Goal: Task Accomplishment & Management: Manage account settings

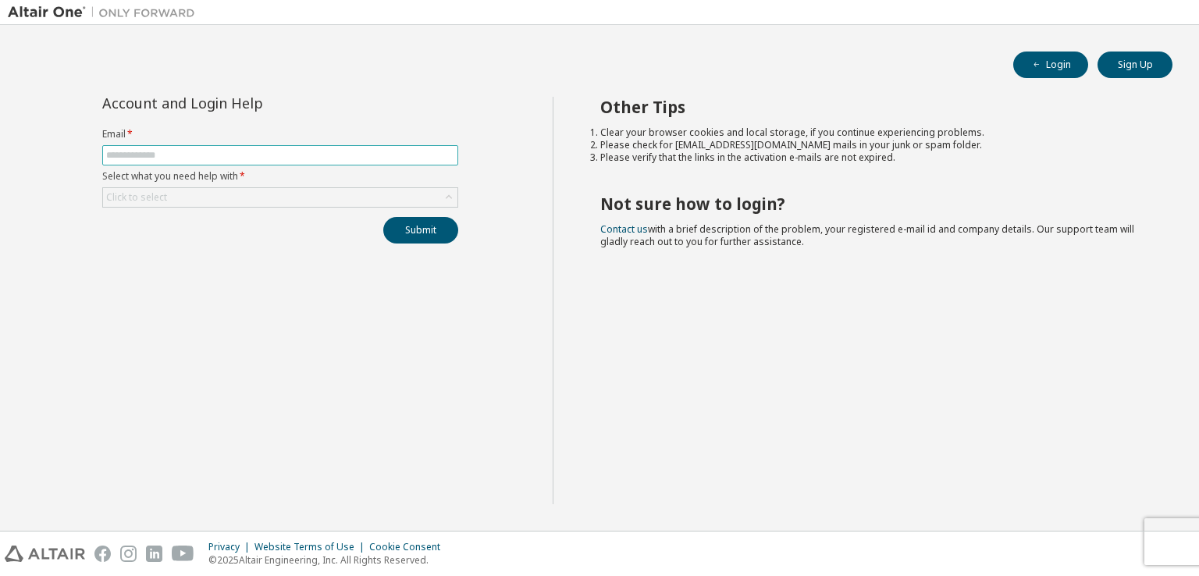
click at [332, 151] on input "text" at bounding box center [280, 155] width 348 height 12
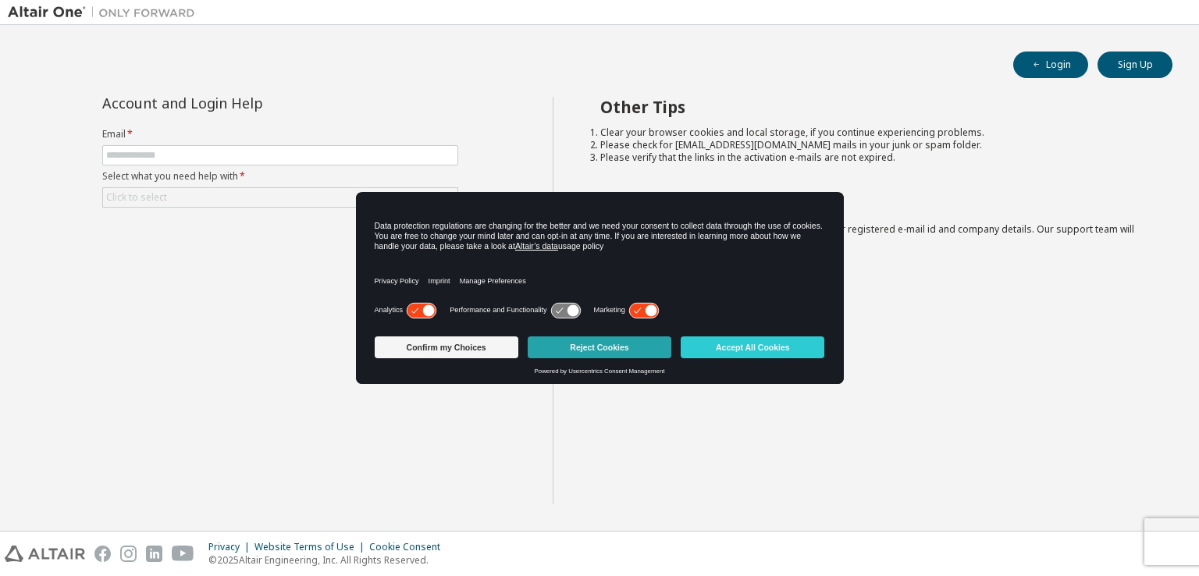
click at [600, 345] on button "Reject Cookies" at bounding box center [600, 347] width 144 height 22
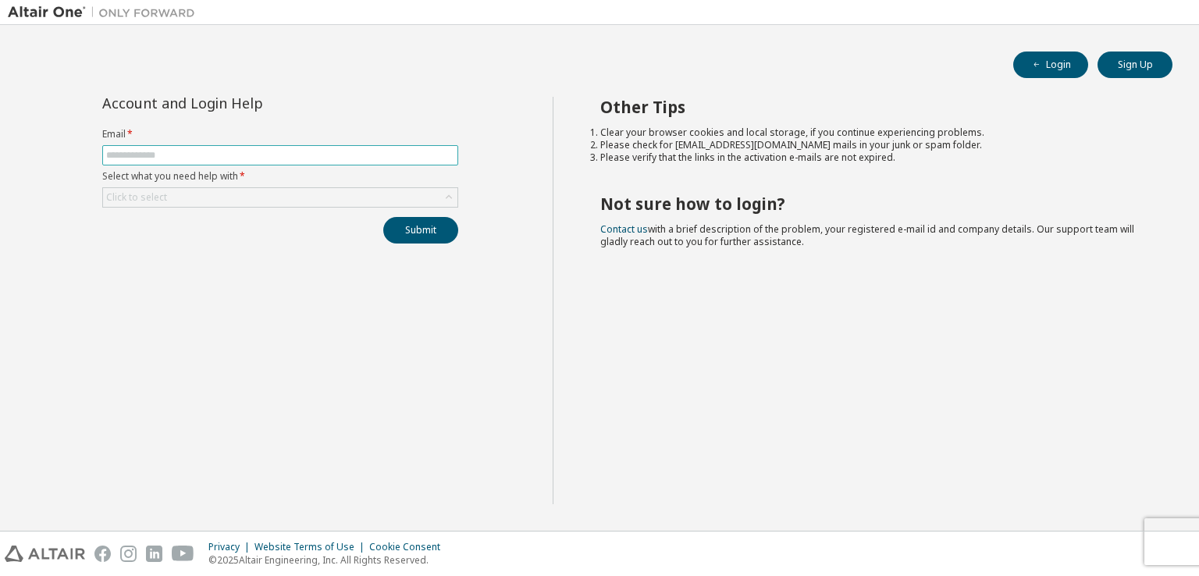
click at [336, 151] on input "text" at bounding box center [280, 155] width 348 height 12
click at [364, 129] on label "Email *" at bounding box center [280, 134] width 356 height 12
click at [307, 194] on div "Click to select" at bounding box center [280, 197] width 354 height 19
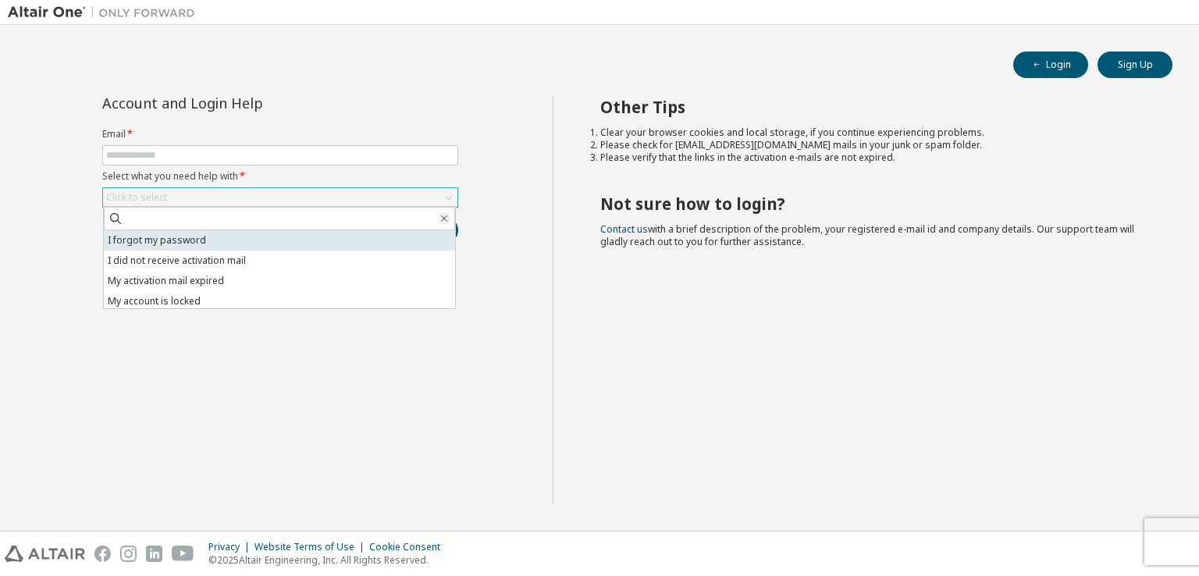
click at [272, 238] on li "I forgot my password" at bounding box center [279, 240] width 351 height 20
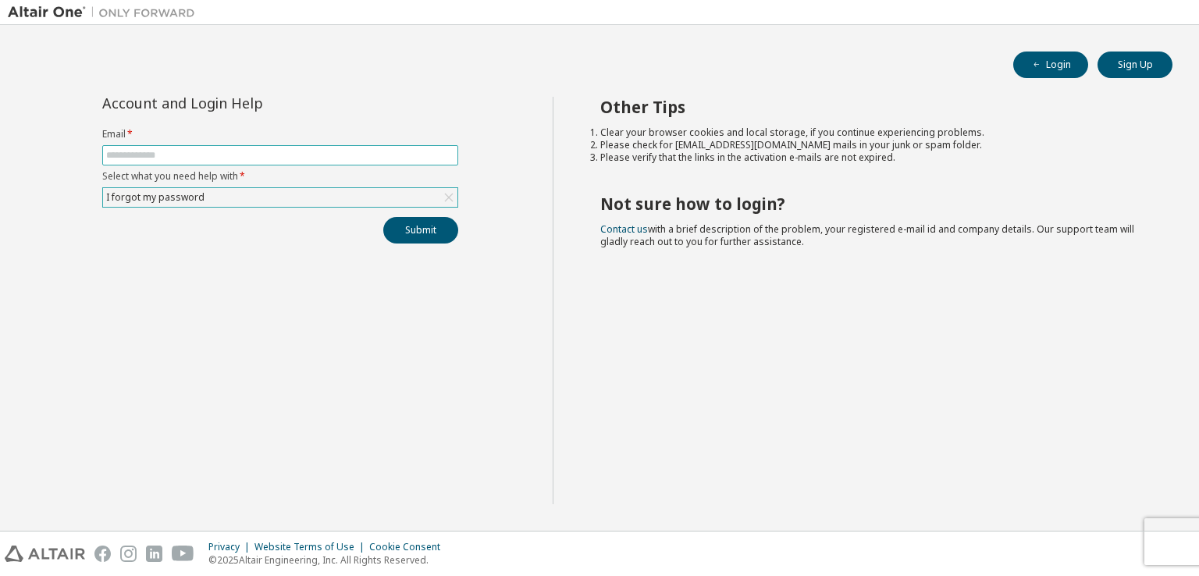
click at [275, 155] on input "text" at bounding box center [280, 155] width 348 height 12
type input "**********"
drag, startPoint x: 289, startPoint y: 157, endPoint x: 97, endPoint y: 151, distance: 192.2
click at [97, 151] on div "**********" at bounding box center [280, 170] width 375 height 147
click at [435, 132] on label "Email *" at bounding box center [280, 134] width 356 height 12
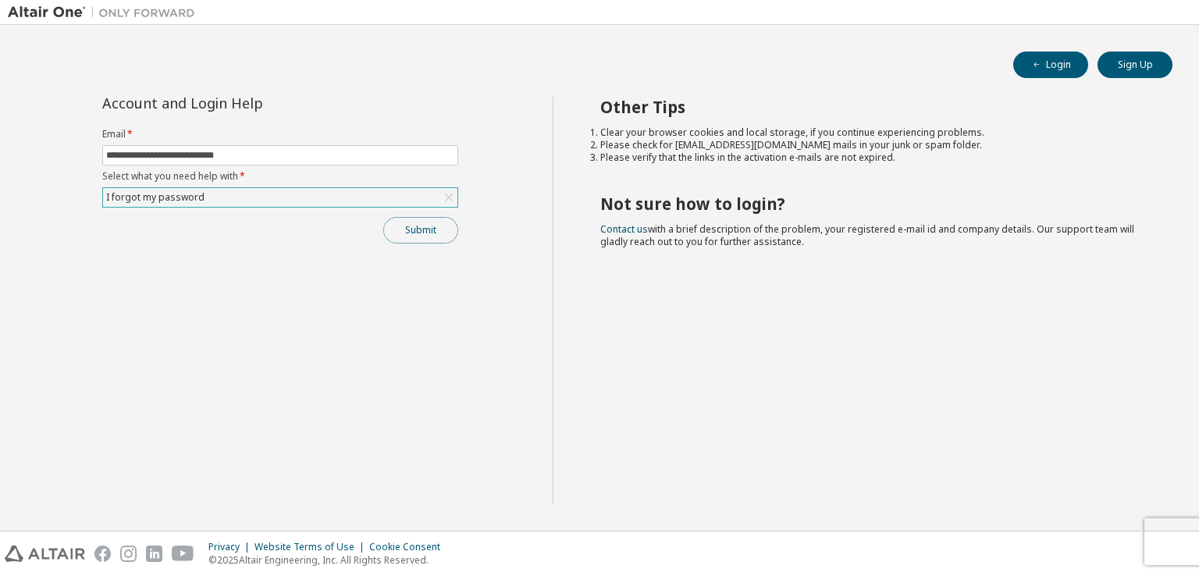
click at [434, 230] on button "Submit" at bounding box center [420, 230] width 75 height 27
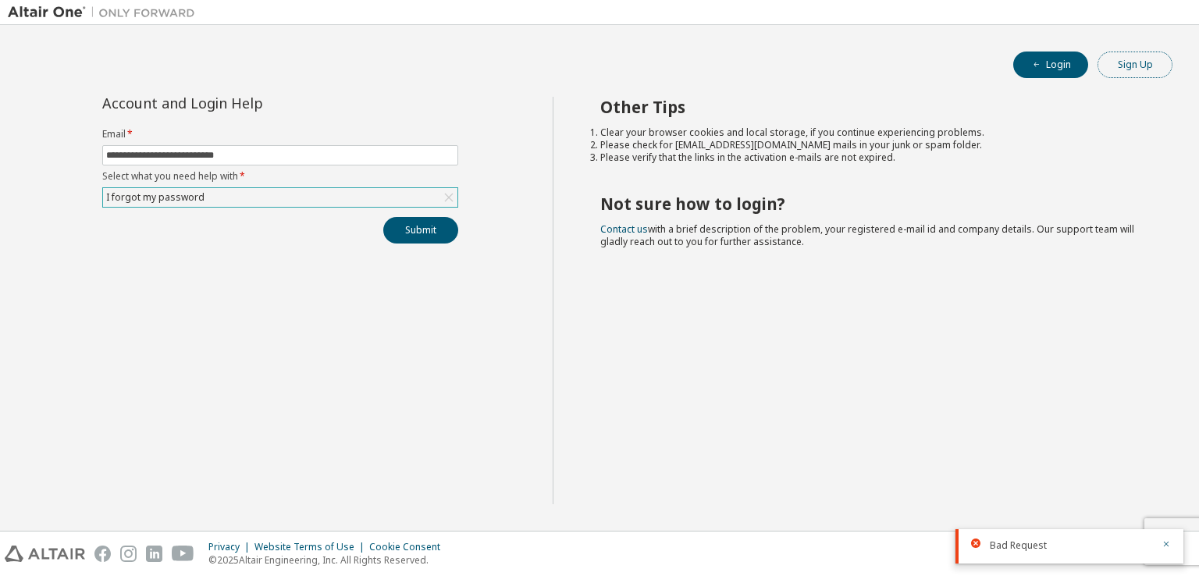
click at [1109, 73] on button "Sign Up" at bounding box center [1135, 65] width 75 height 27
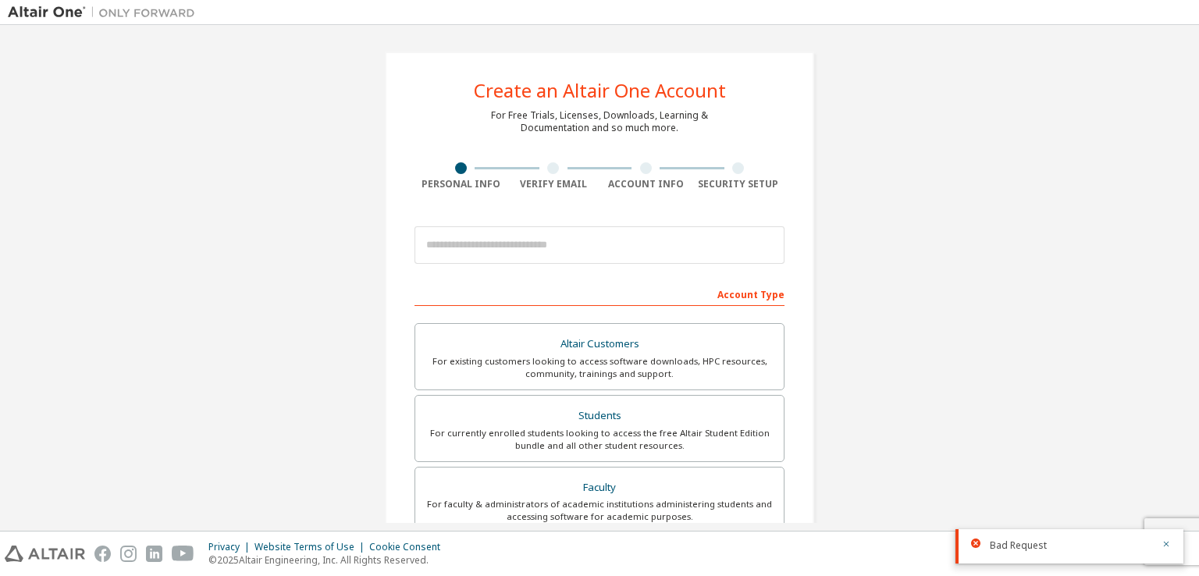
scroll to position [131, 0]
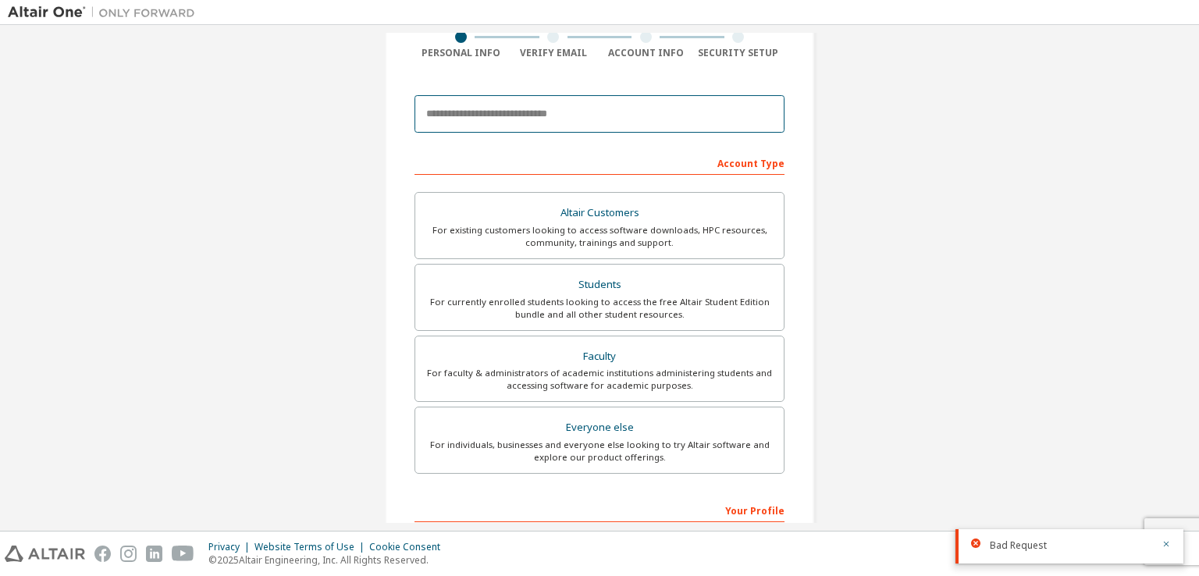
click at [550, 116] on input "email" at bounding box center [600, 113] width 370 height 37
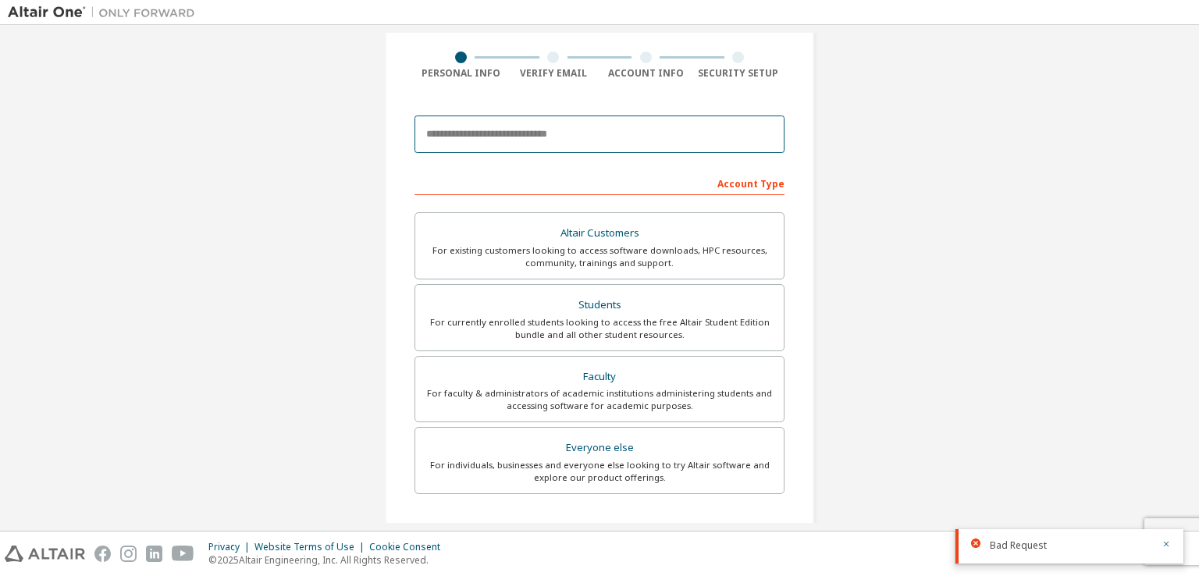
scroll to position [112, 0]
click at [493, 126] on input "email" at bounding box center [600, 133] width 370 height 37
type input "**********"
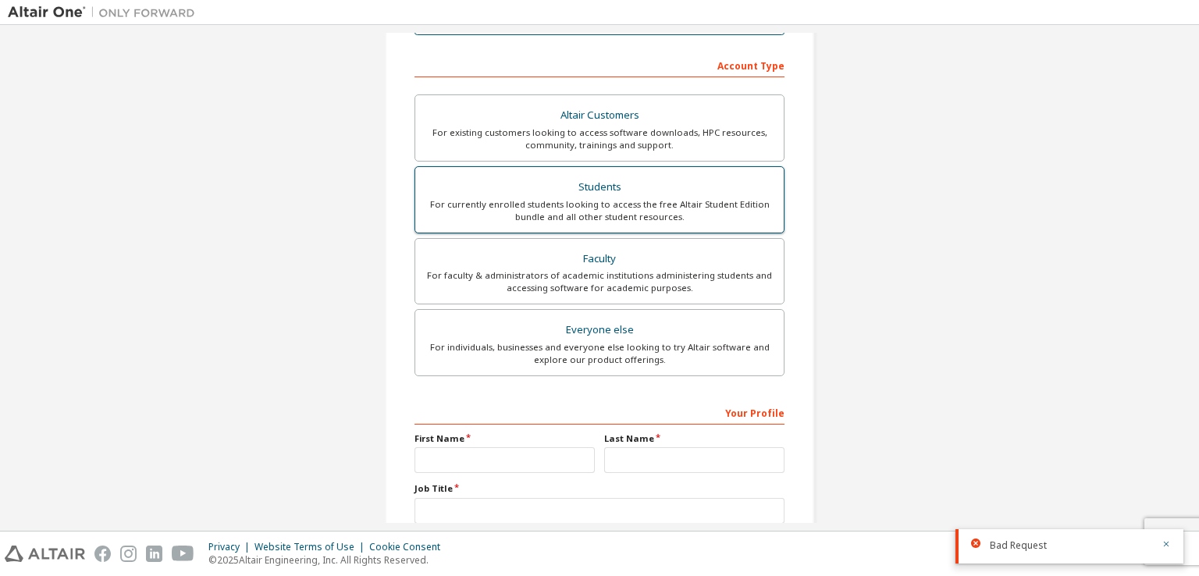
scroll to position [383, 0]
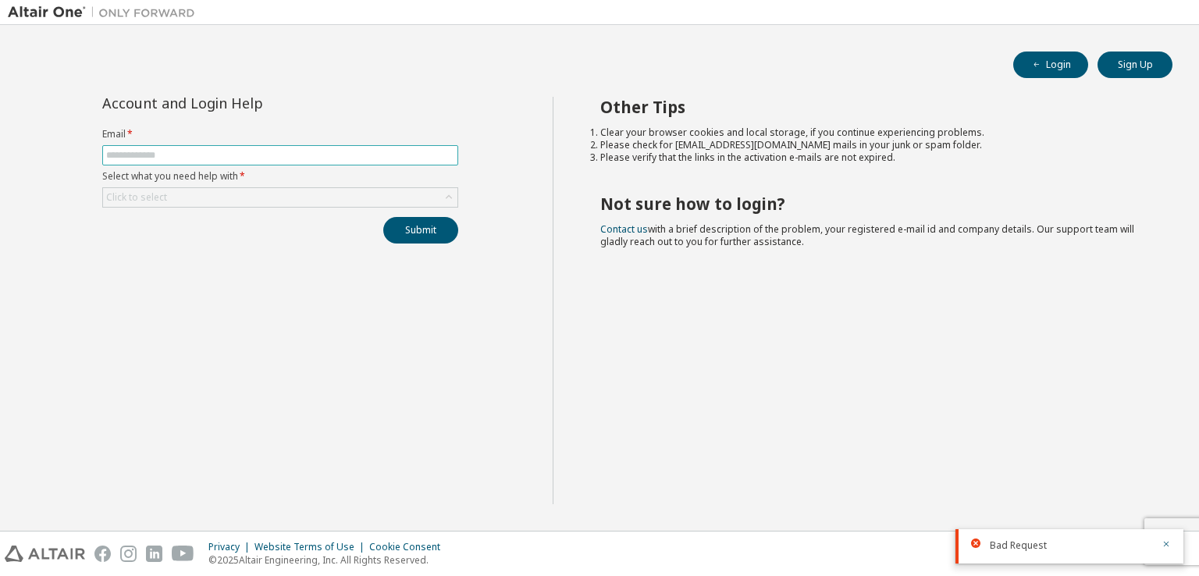
click at [138, 163] on span at bounding box center [280, 155] width 356 height 20
click at [162, 152] on input "text" at bounding box center [280, 155] width 348 height 12
type input "**********"
click at [206, 188] on div "Click to select" at bounding box center [280, 197] width 354 height 19
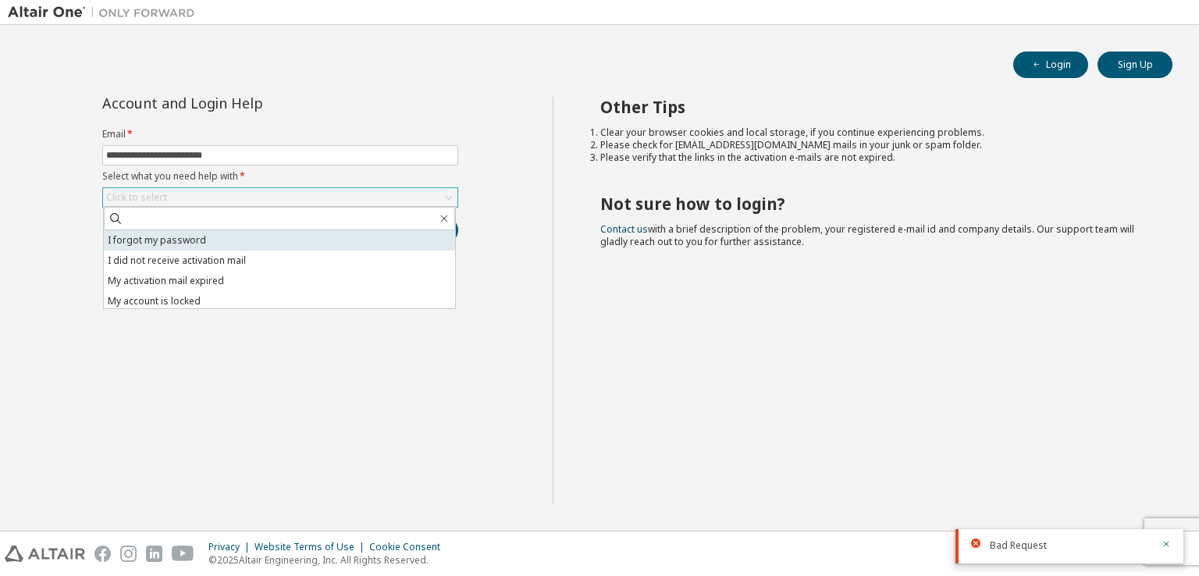
click at [191, 242] on li "I forgot my password" at bounding box center [279, 240] width 351 height 20
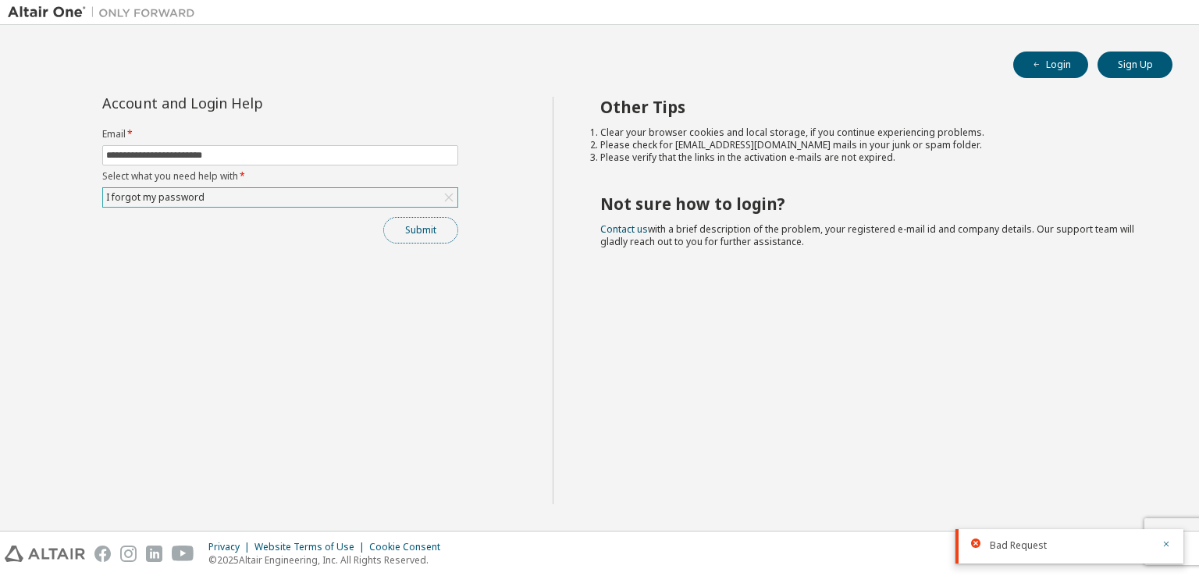
click at [428, 237] on button "Submit" at bounding box center [420, 230] width 75 height 27
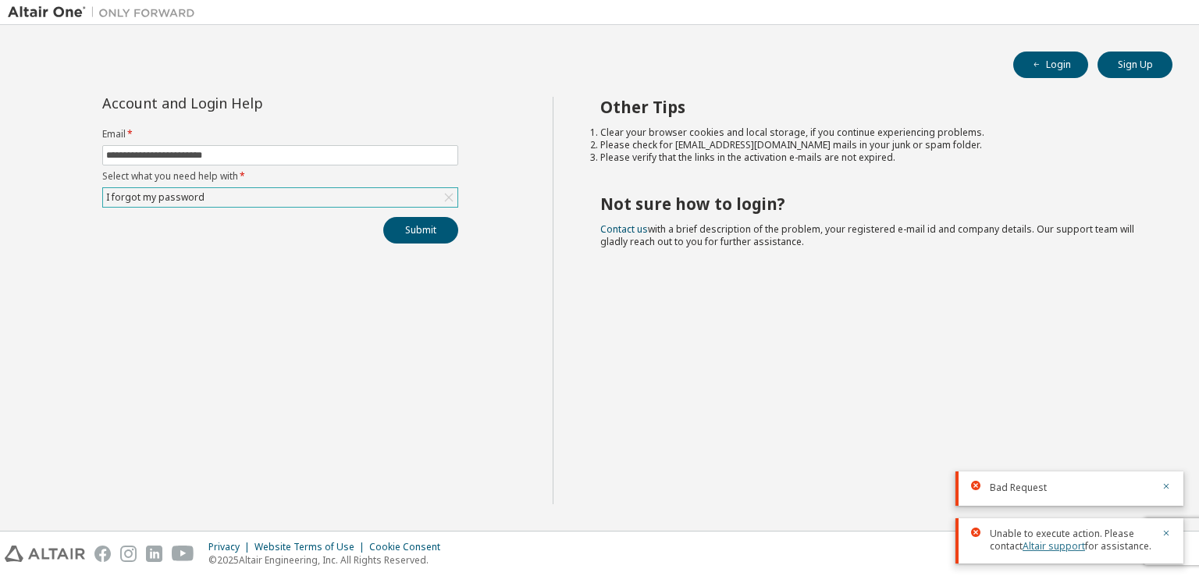
click at [1040, 546] on link "Altair support" at bounding box center [1054, 545] width 62 height 13
click at [628, 226] on link "Contact us" at bounding box center [624, 228] width 48 height 13
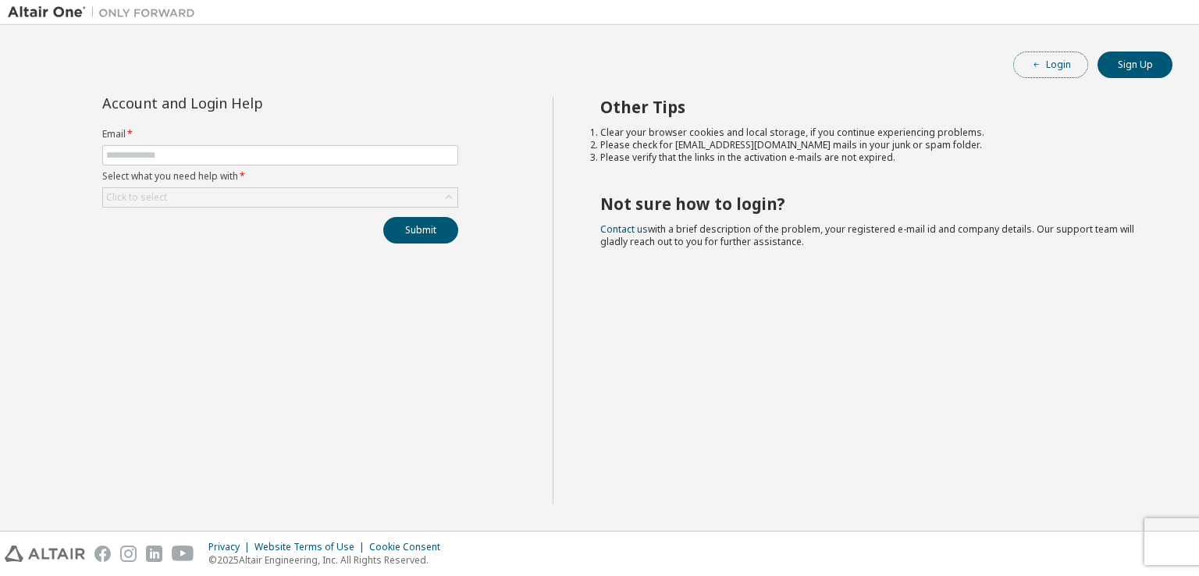
click at [1062, 54] on button "Login" at bounding box center [1050, 65] width 75 height 27
